Goal: Task Accomplishment & Management: Manage account settings

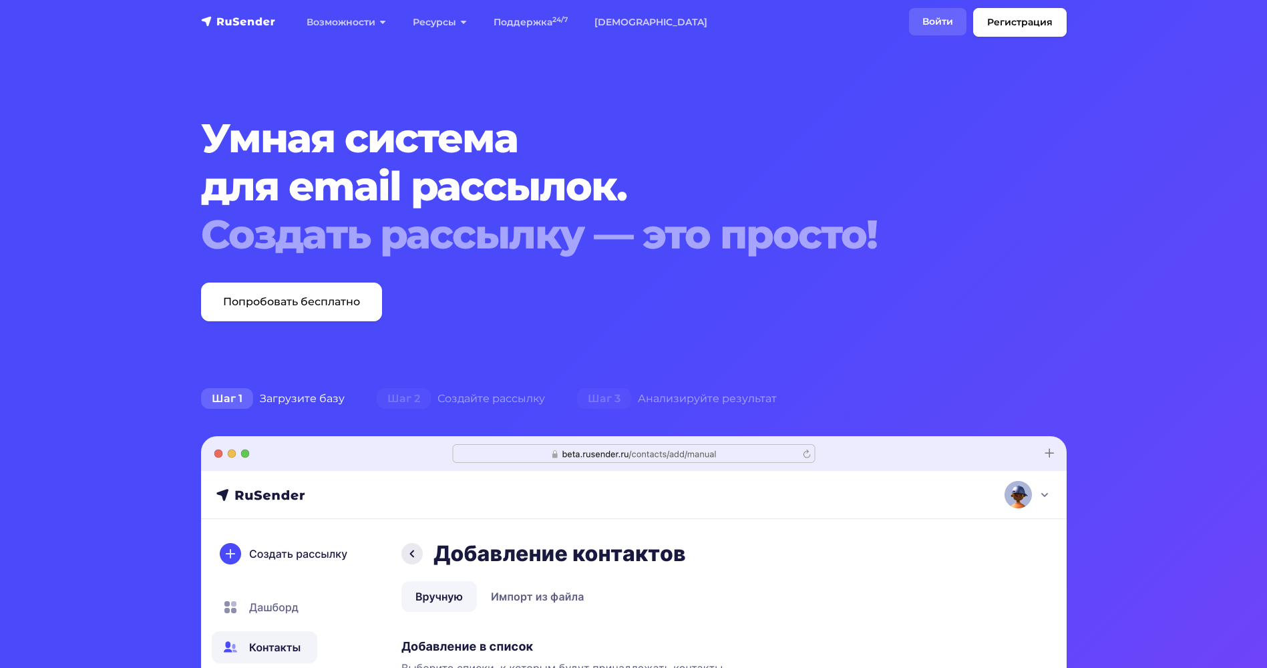
click at [940, 29] on link "Войти" at bounding box center [937, 21] width 57 height 27
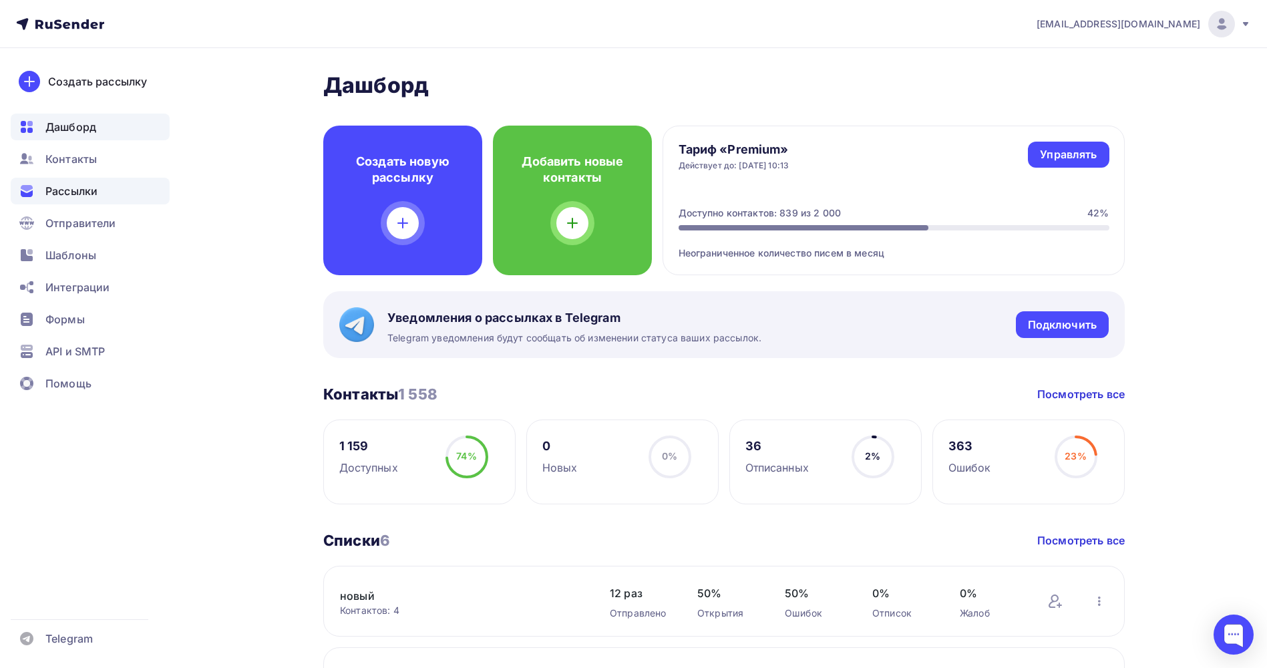
click at [93, 190] on span "Рассылки" at bounding box center [71, 191] width 52 height 16
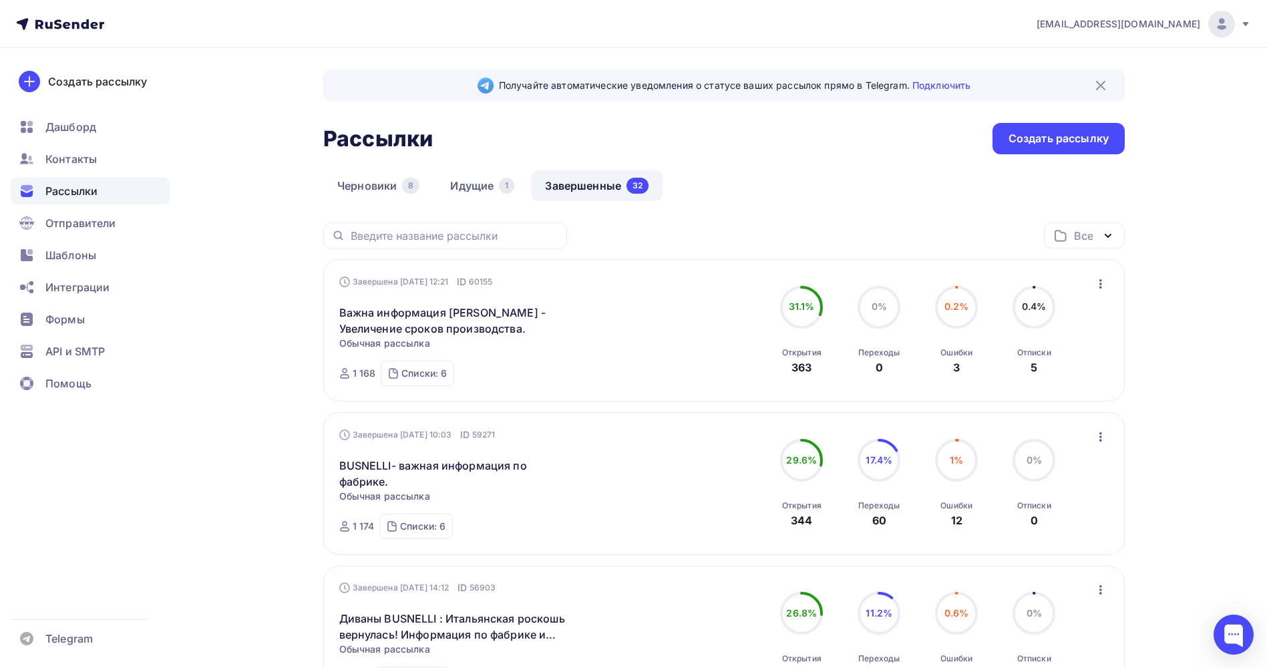
click at [608, 179] on link "Завершенные 32" at bounding box center [597, 185] width 132 height 31
click at [495, 181] on link "Идущие 1" at bounding box center [482, 185] width 92 height 31
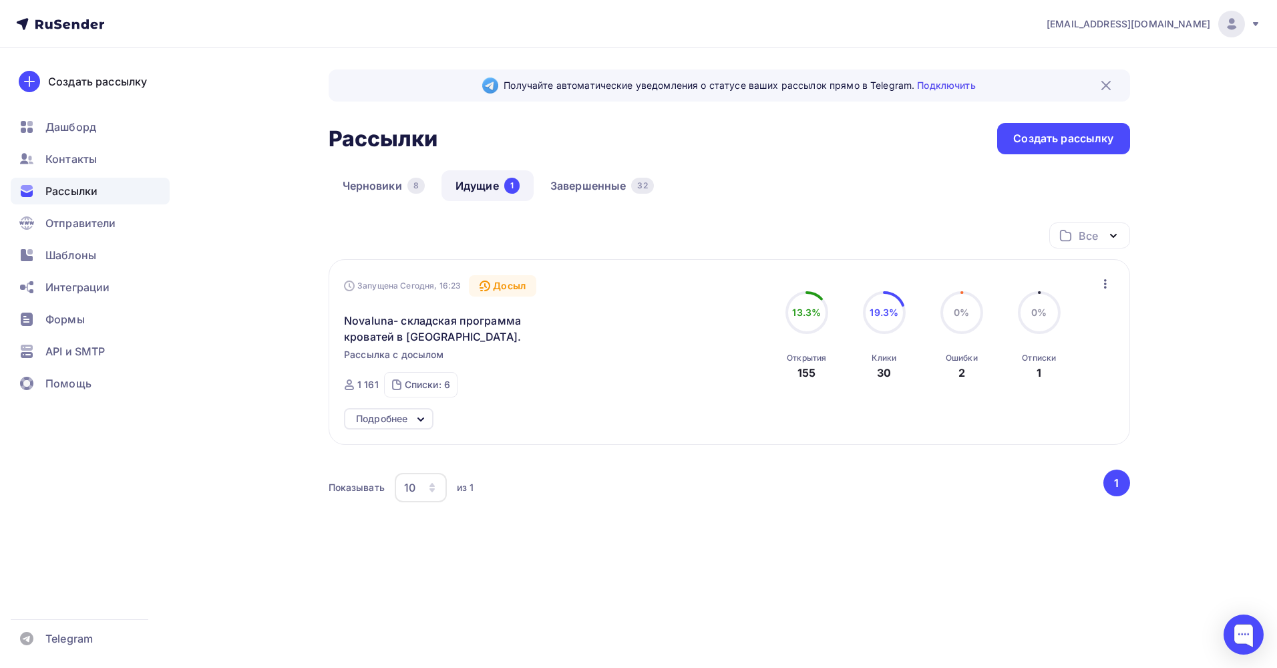
click at [411, 417] on div "Подробнее" at bounding box center [388, 418] width 89 height 21
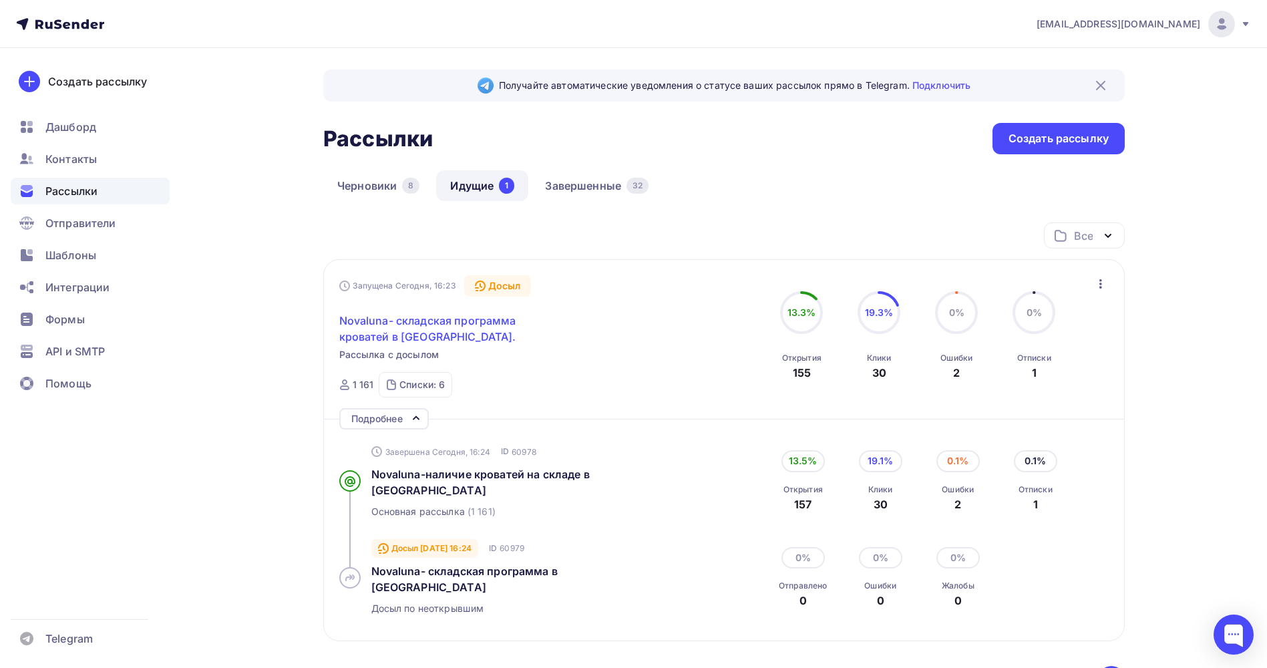
click at [465, 313] on span "Novaluna- складская программа кроватей в [GEOGRAPHIC_DATA]." at bounding box center [453, 329] width 229 height 32
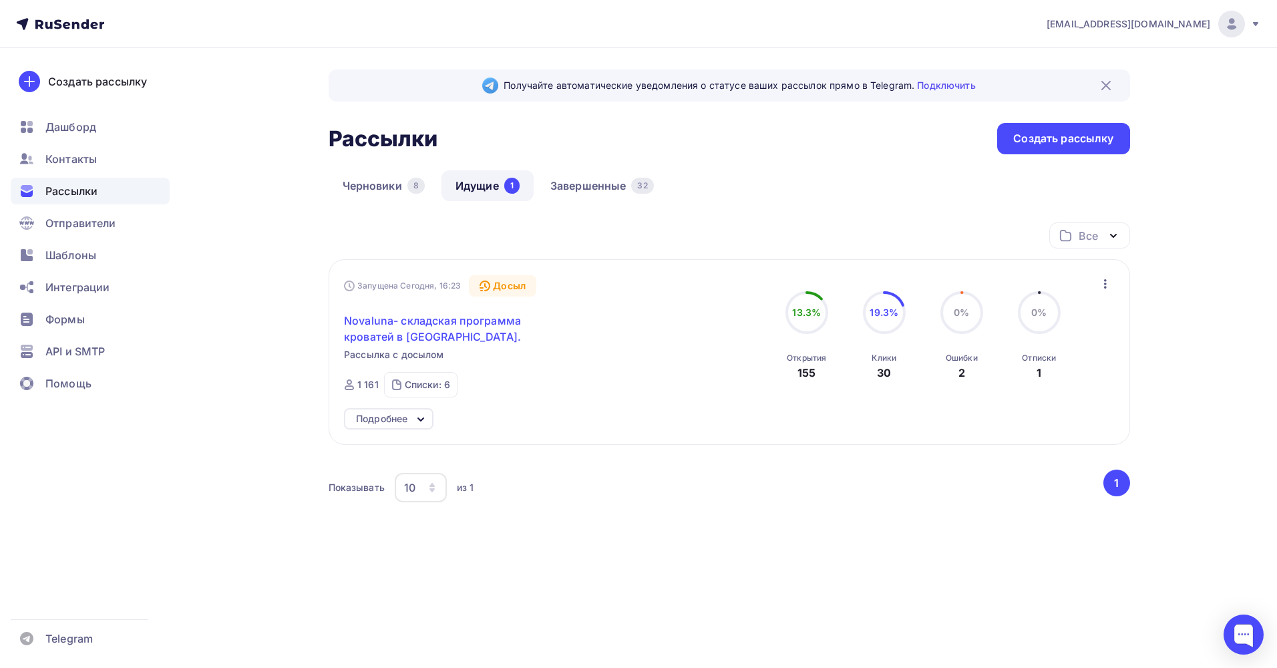
click at [465, 327] on span "Novaluna- складская программа кроватей в [GEOGRAPHIC_DATA]." at bounding box center [458, 329] width 229 height 32
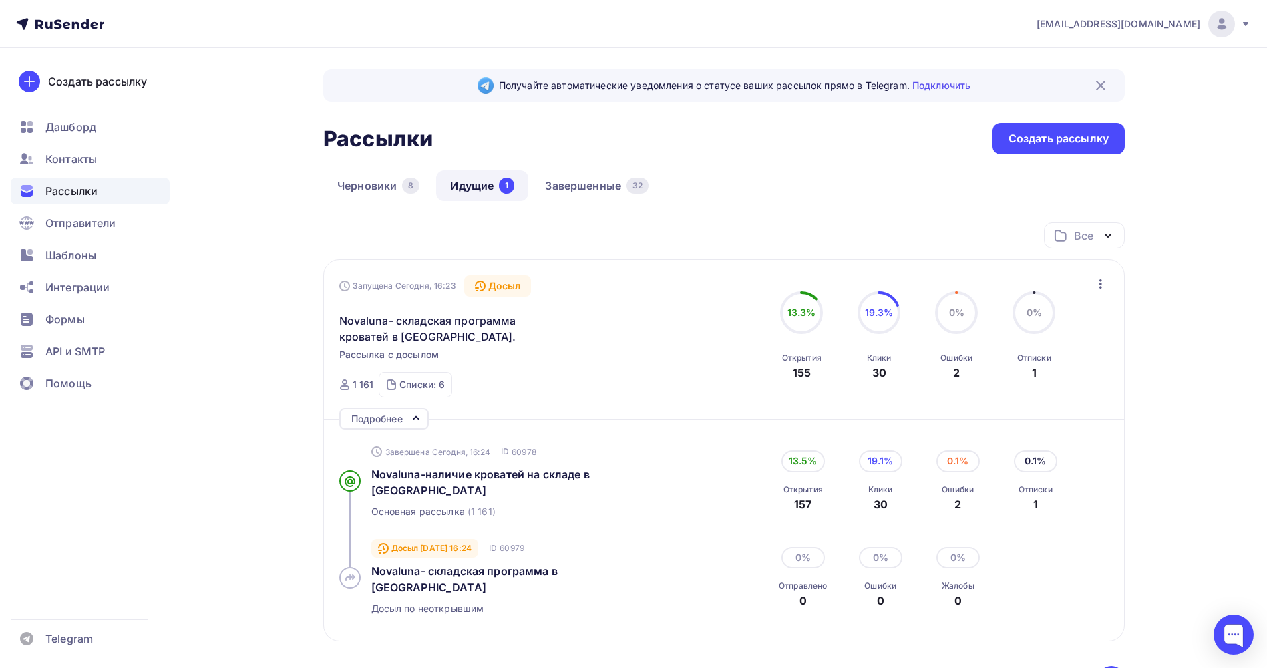
click at [794, 317] on span "13.3%" at bounding box center [801, 312] width 29 height 11
click at [800, 371] on div "155" at bounding box center [802, 373] width 18 height 16
click at [873, 369] on div "30" at bounding box center [879, 373] width 14 height 16
drag, startPoint x: 873, startPoint y: 311, endPoint x: 897, endPoint y: 310, distance: 24.0
click at [873, 311] on span "19.3%" at bounding box center [879, 312] width 29 height 11
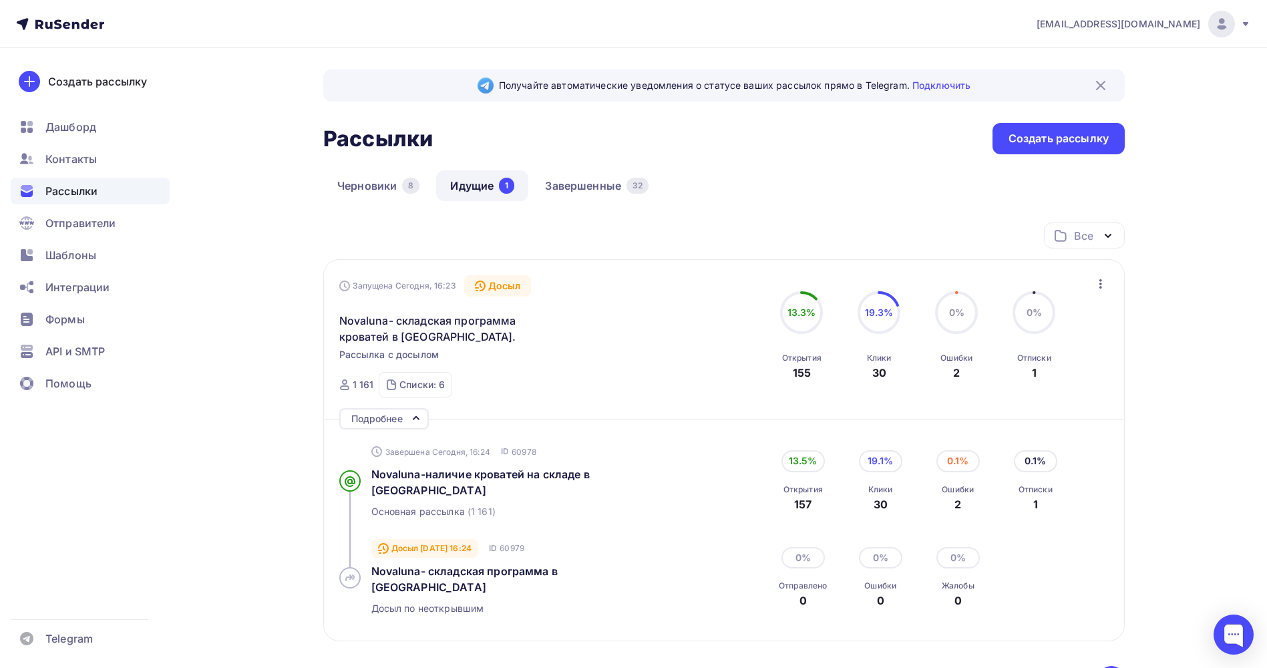
click at [807, 497] on div "157" at bounding box center [802, 504] width 39 height 16
click at [1031, 461] on div "0.1%" at bounding box center [1035, 460] width 43 height 21
click at [1100, 284] on icon "button" at bounding box center [1100, 283] width 3 height 9
click at [1102, 474] on div "Завершена Сегодня, 16:24 ID 60978 Novaluna-наличие кроватей на складе в [GEOGRA…" at bounding box center [724, 481] width 770 height 96
click at [1029, 459] on div "0.1%" at bounding box center [1035, 460] width 43 height 21
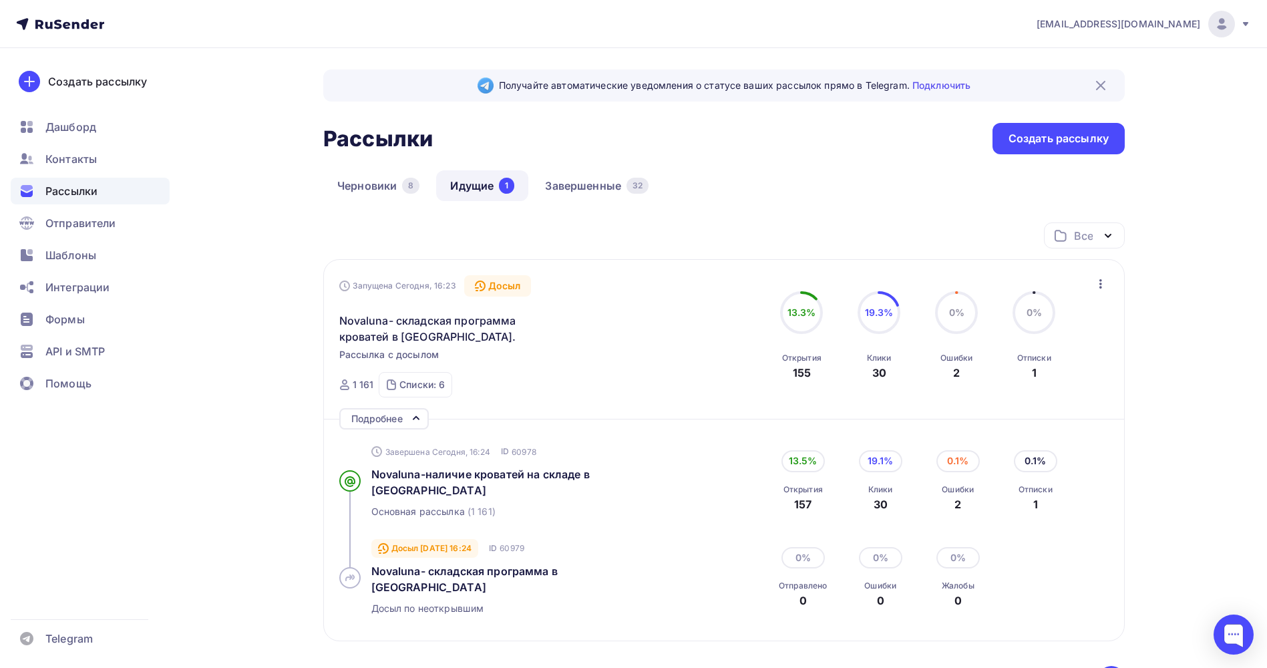
click at [1035, 496] on div "1" at bounding box center [1035, 504] width 34 height 16
click at [421, 476] on span "Novaluna-наличие кроватей на складе в [GEOGRAPHIC_DATA]" at bounding box center [480, 481] width 218 height 29
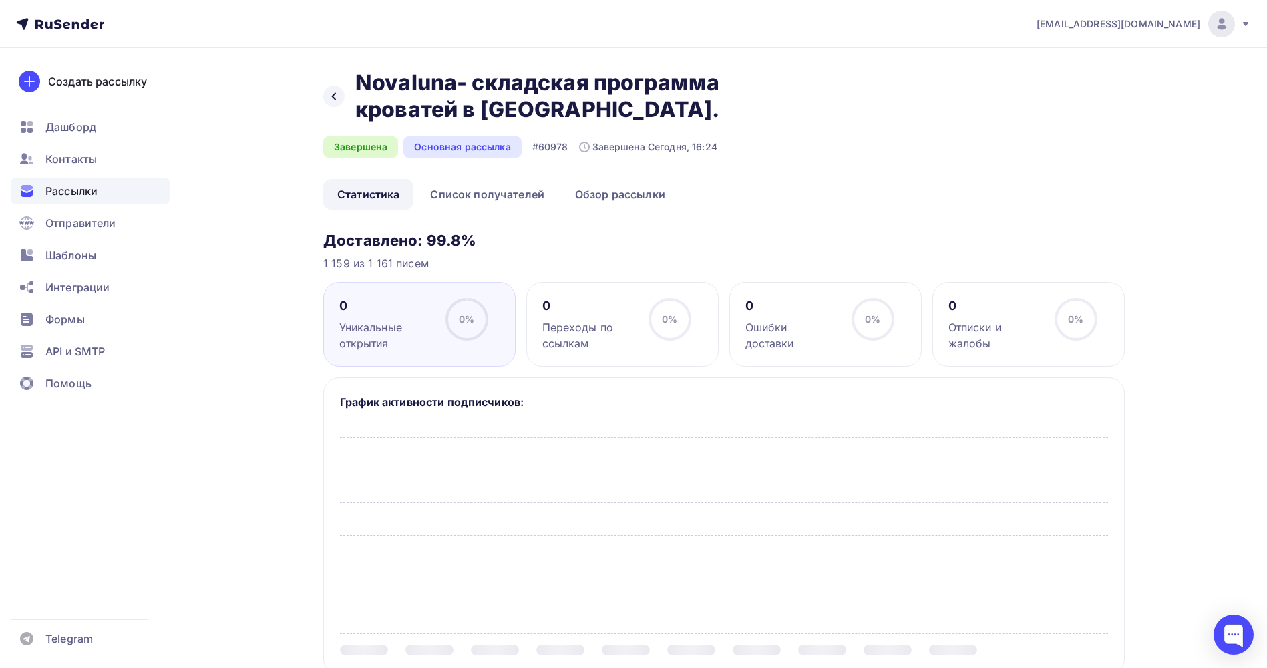
click at [622, 170] on div "Назад Novaluna- складская программа кроватей в [GEOGRAPHIC_DATA]. Novaluna- скл…" at bounding box center [723, 124] width 801 height 110
click at [606, 197] on link "Обзор рассылки" at bounding box center [620, 194] width 118 height 31
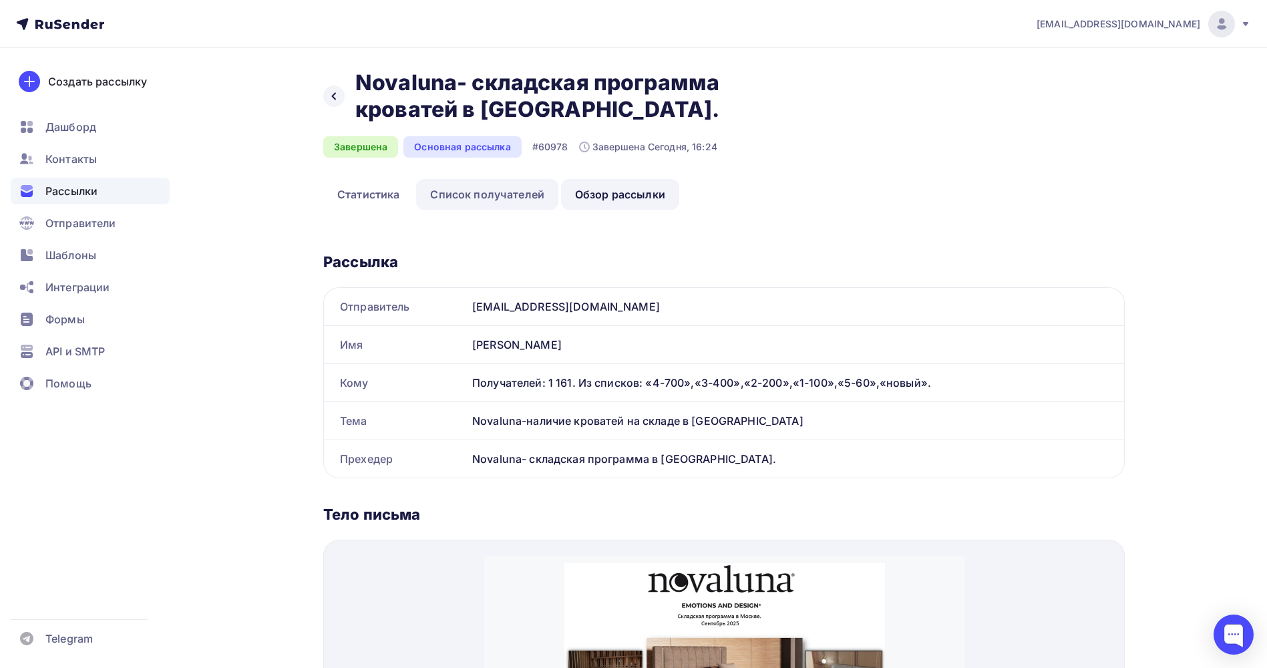
click at [509, 197] on link "Список получателей" at bounding box center [487, 194] width 142 height 31
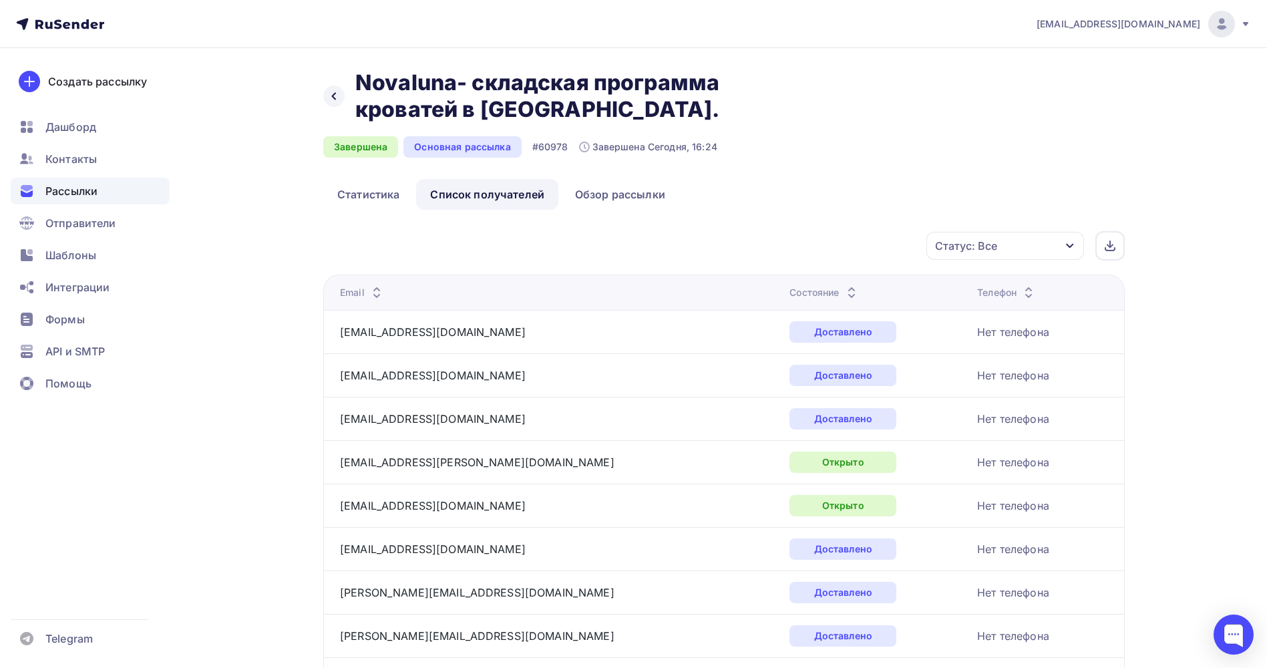
click at [789, 291] on div "Состояние" at bounding box center [823, 292] width 69 height 13
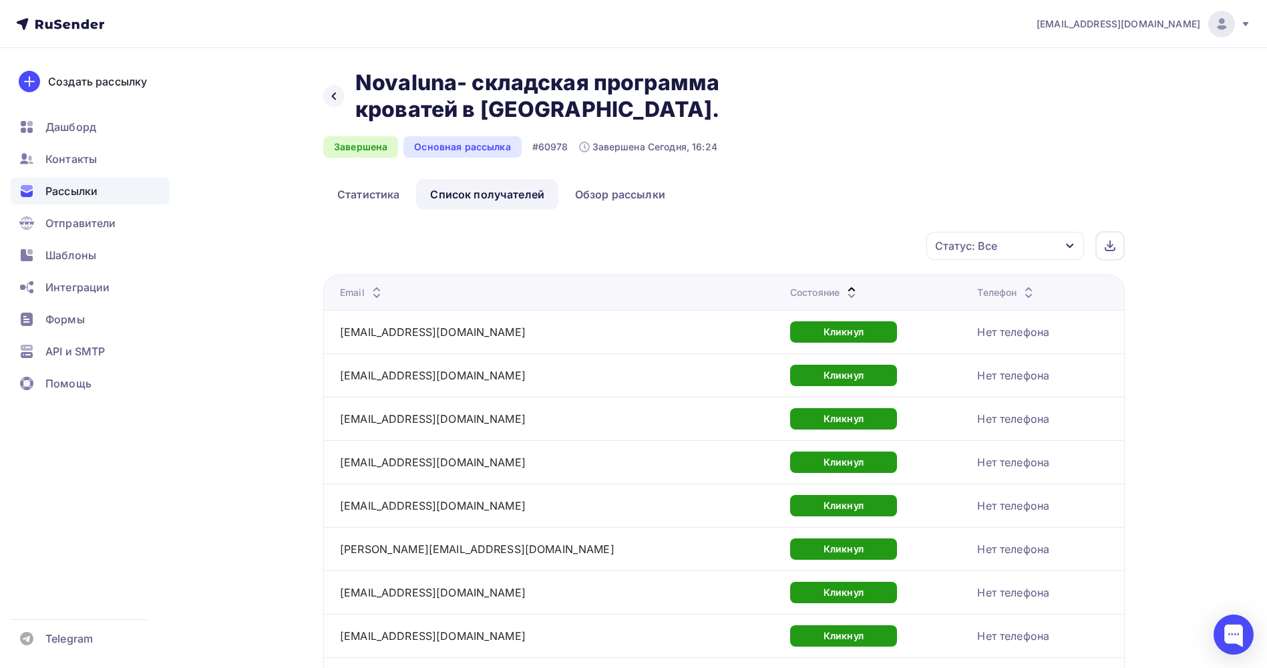
click at [843, 288] on icon at bounding box center [851, 296] width 16 height 16
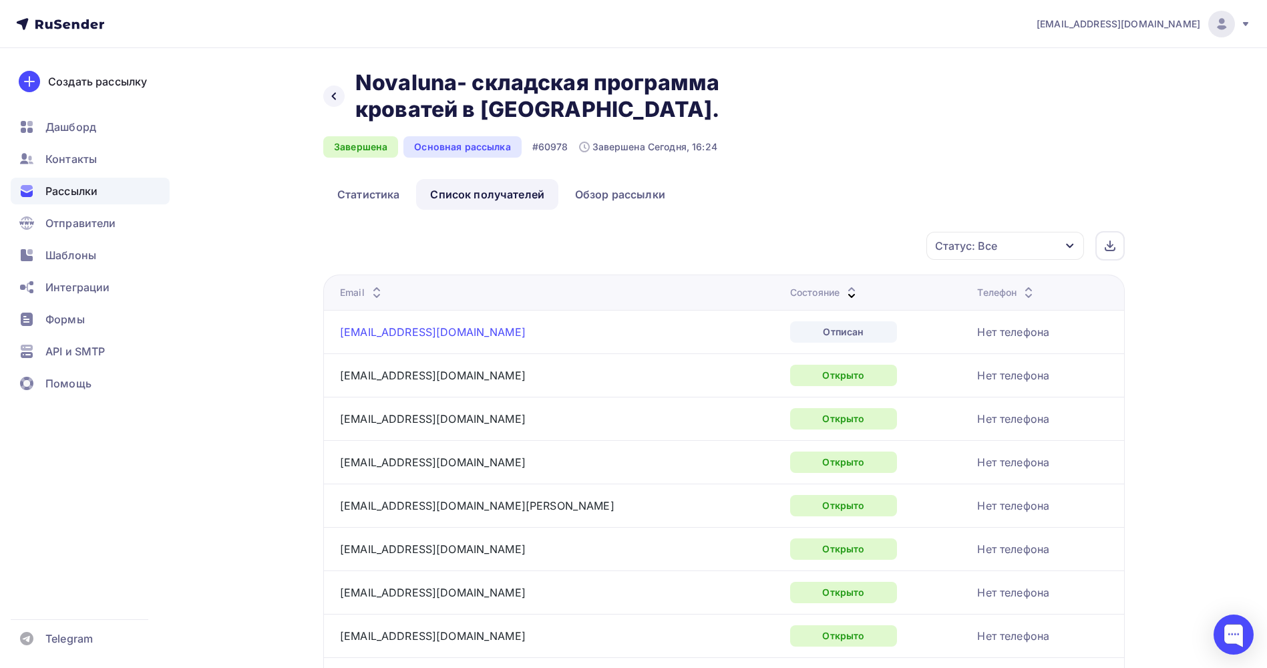
click at [413, 333] on link "[EMAIL_ADDRESS][DOMAIN_NAME]" at bounding box center [433, 331] width 186 height 13
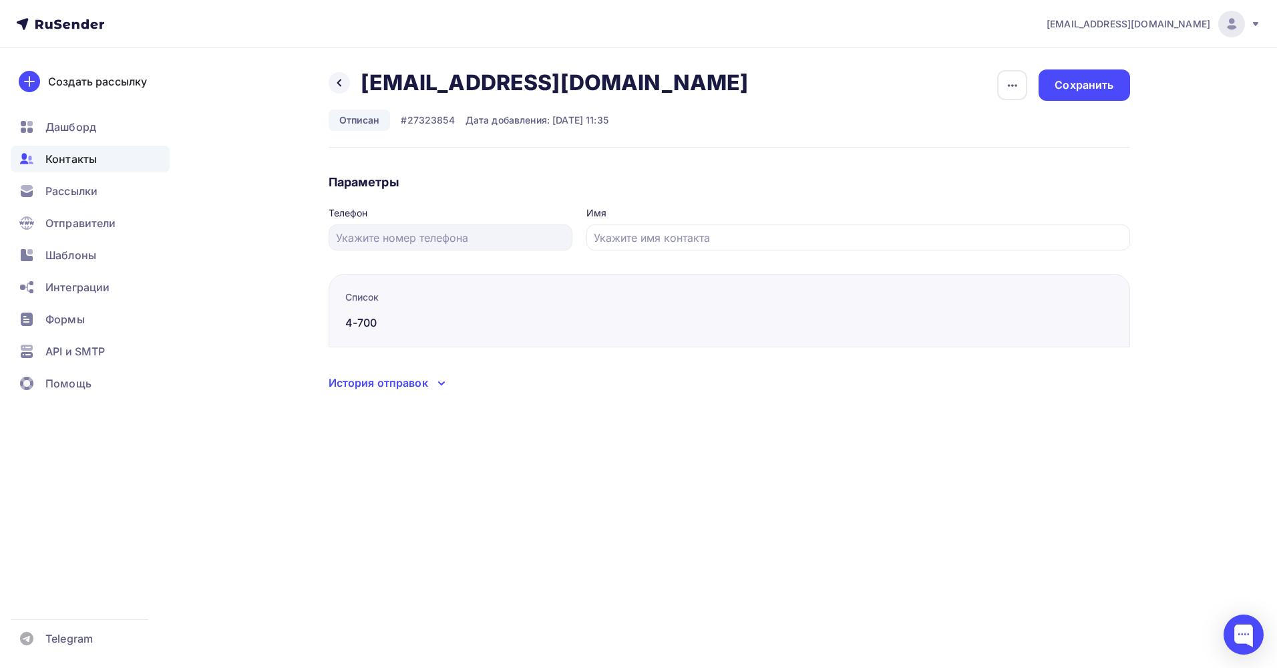
drag, startPoint x: 608, startPoint y: 88, endPoint x: 361, endPoint y: 85, distance: 247.8
click at [361, 85] on div "Назад [EMAIL_ADDRESS][DOMAIN_NAME] [EMAIL_ADDRESS][DOMAIN_NAME] Удалить" at bounding box center [543, 82] width 429 height 27
copy h2 "[EMAIL_ADDRESS][DOMAIN_NAME]"
